Goal: Task Accomplishment & Management: Use online tool/utility

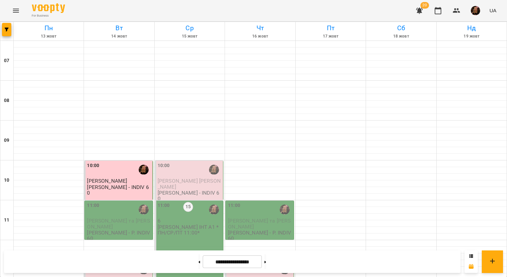
click at [122, 219] on span "[PERSON_NAME] та [PERSON_NAME]" at bounding box center [118, 224] width 63 height 12
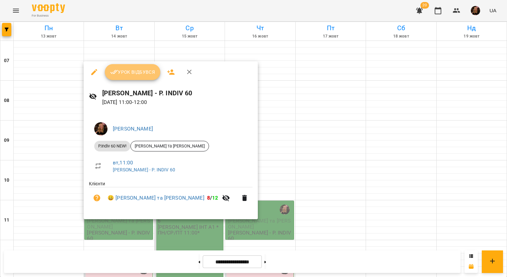
click at [138, 71] on span "Урок відбувся" at bounding box center [132, 72] width 45 height 8
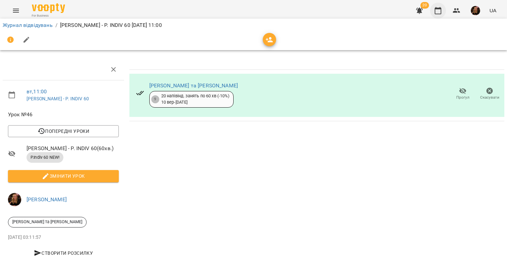
click at [441, 13] on icon "button" at bounding box center [438, 11] width 8 height 8
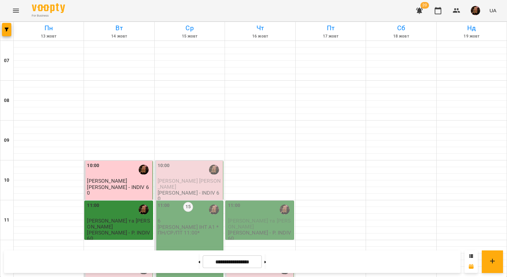
scroll to position [166, 0]
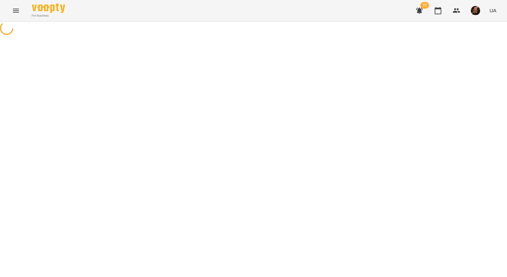
click at [476, 13] on img "button" at bounding box center [475, 10] width 9 height 9
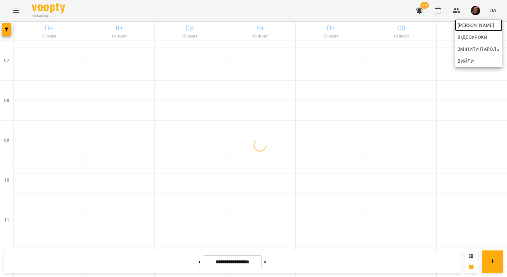
click at [474, 30] on link "[PERSON_NAME]" at bounding box center [478, 25] width 47 height 12
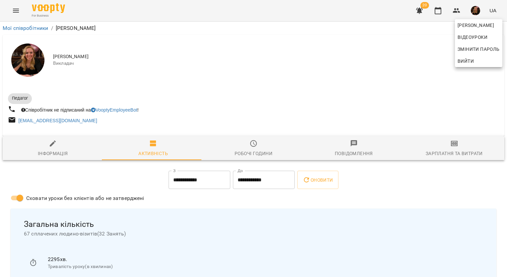
click at [453, 144] on div at bounding box center [253, 138] width 507 height 277
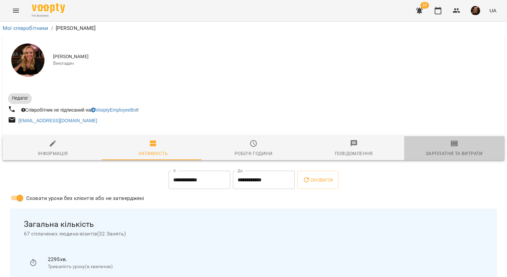
click at [453, 144] on icon "button" at bounding box center [454, 143] width 7 height 5
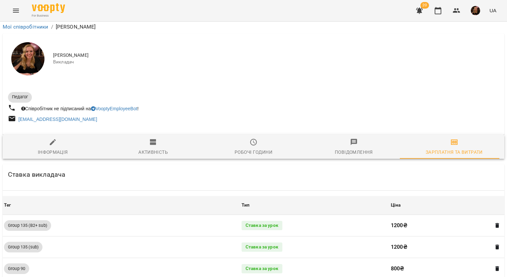
scroll to position [674, 0]
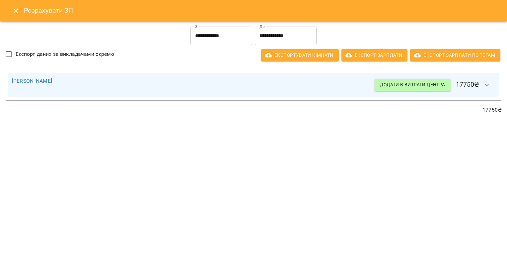
click at [492, 84] on button "button" at bounding box center [488, 85] width 16 height 16
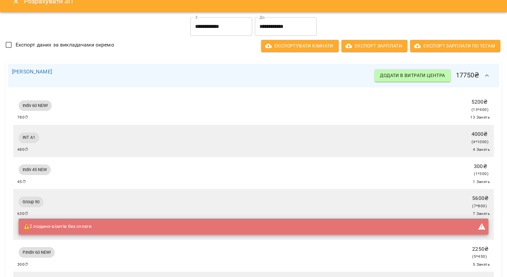
scroll to position [0, 0]
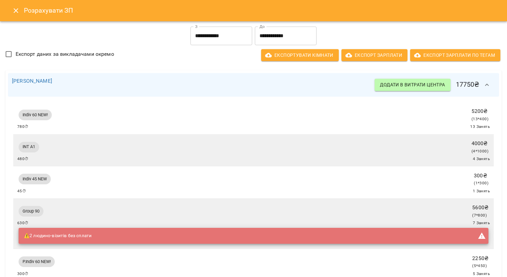
click at [18, 10] on icon "Close" at bounding box center [16, 11] width 8 height 8
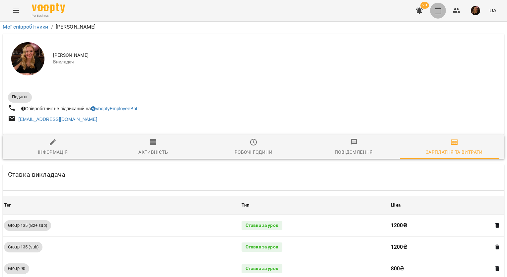
click at [444, 11] on button "button" at bounding box center [438, 11] width 16 height 16
